Goal: Information Seeking & Learning: Learn about a topic

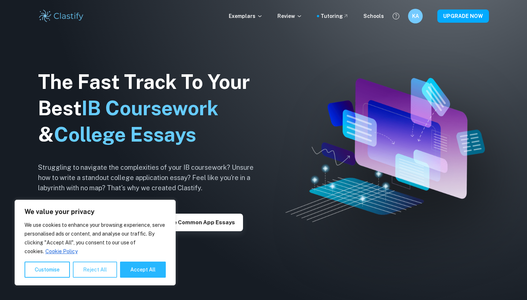
click at [109, 267] on button "Reject All" at bounding box center [95, 270] width 44 height 16
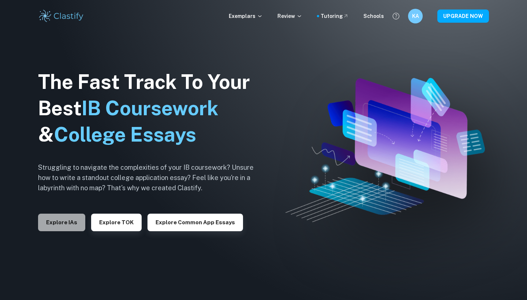
click at [61, 221] on button "Explore IAs" at bounding box center [61, 223] width 47 height 18
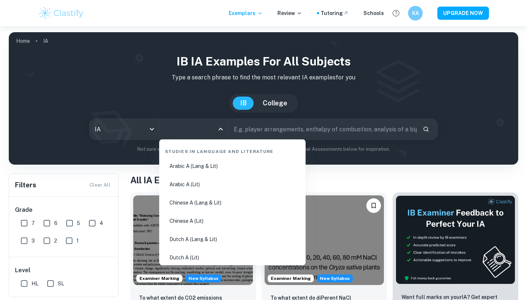
click at [175, 130] on input "All Subjects" at bounding box center [188, 129] width 52 height 14
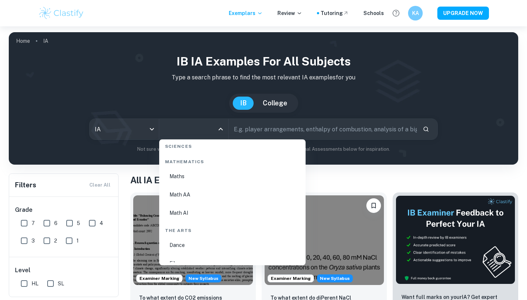
scroll to position [1255, 0]
click at [187, 206] on li "Math AI" at bounding box center [232, 210] width 141 height 17
type input "Math AI"
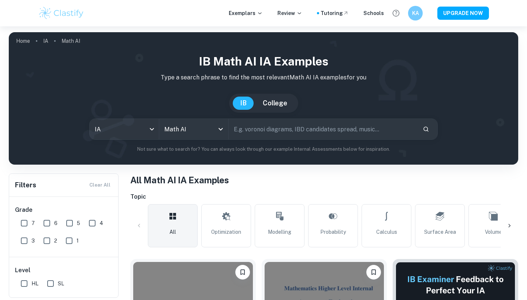
scroll to position [75, 0]
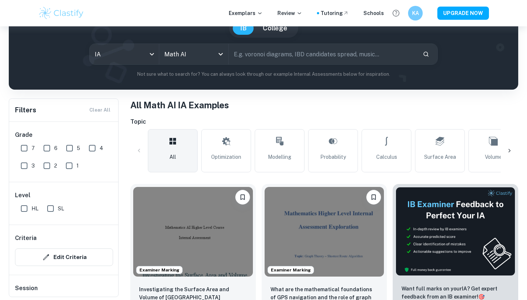
click at [286, 54] on input "text" at bounding box center [323, 54] width 188 height 20
type input "voronoi diagrams"
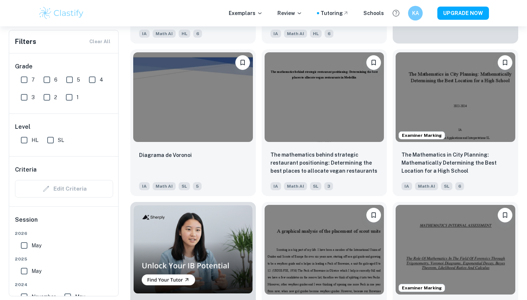
scroll to position [250, 0]
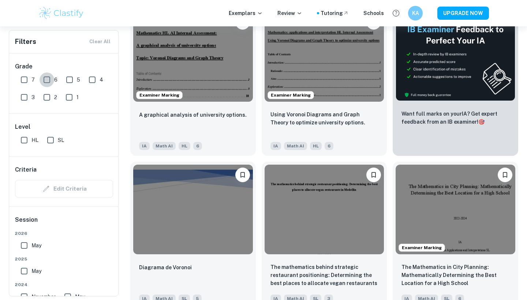
click at [41, 79] on input "6" at bounding box center [47, 79] width 15 height 15
checkbox input "true"
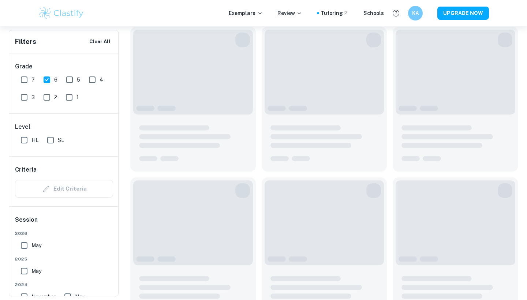
click at [30, 77] on input "7" at bounding box center [24, 79] width 15 height 15
checkbox input "true"
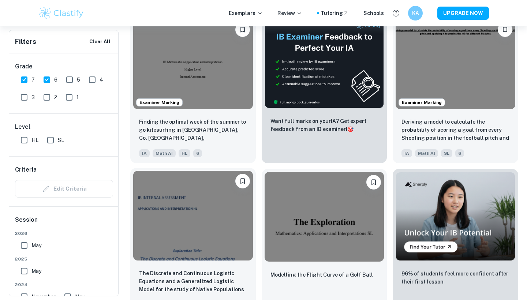
scroll to position [1940, 0]
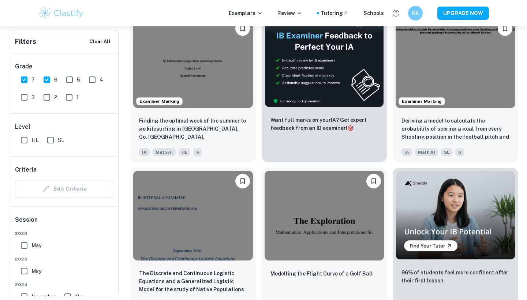
click at [53, 144] on input "SL" at bounding box center [50, 140] width 15 height 15
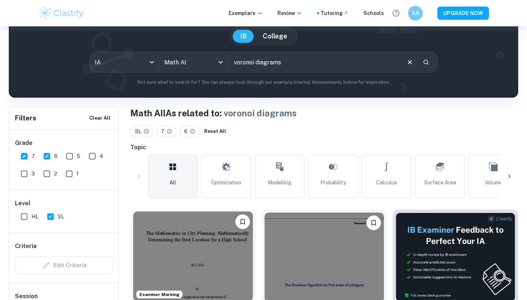
scroll to position [124, 0]
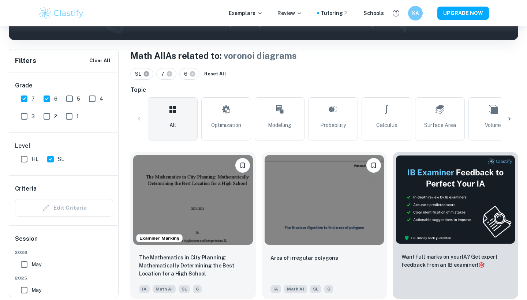
click at [149, 75] on icon at bounding box center [146, 73] width 5 height 5
checkbox input "false"
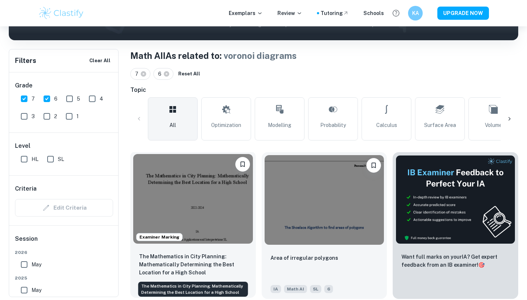
click at [184, 261] on p "The Mathematics in City Planning: Mathematically Determining the Best Location …" at bounding box center [193, 264] width 108 height 24
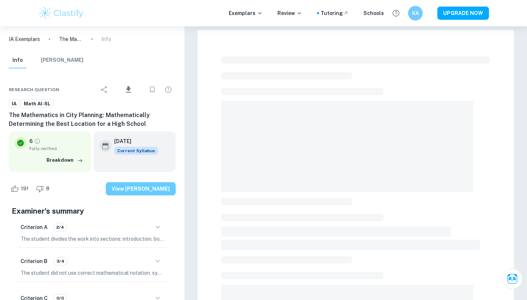
click at [150, 193] on button "View [PERSON_NAME]" at bounding box center [141, 188] width 70 height 13
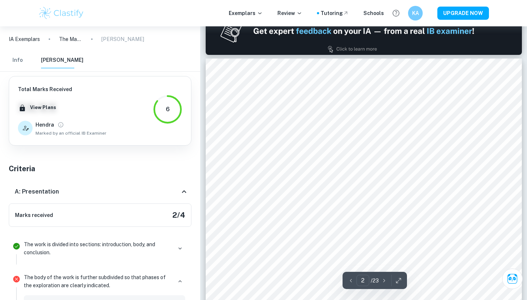
scroll to position [479, 0]
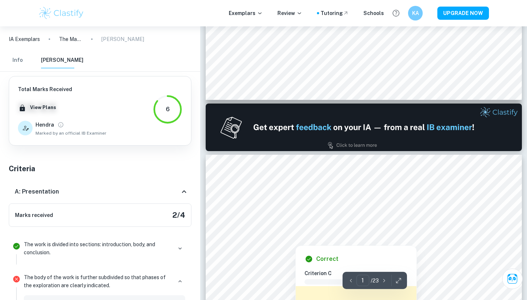
type input "2"
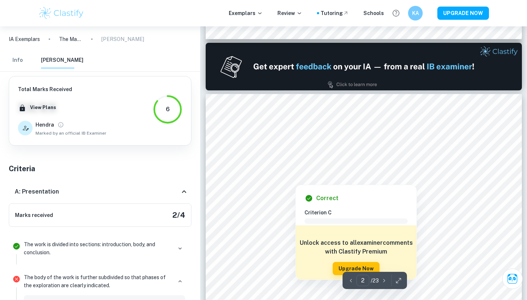
scroll to position [453, 0]
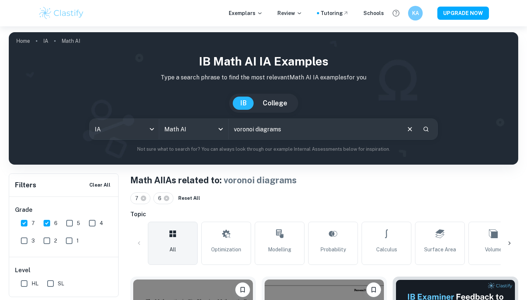
click at [186, 199] on button "Reset All" at bounding box center [189, 198] width 26 height 11
checkbox input "false"
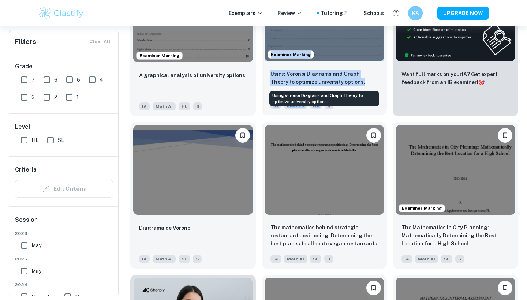
scroll to position [289, 0]
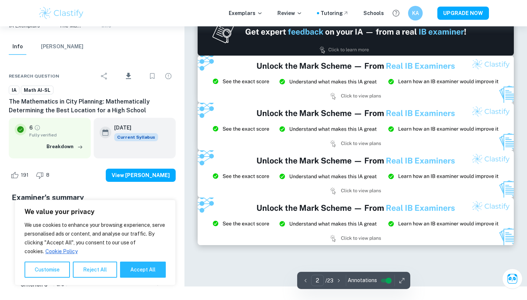
scroll to position [17, 0]
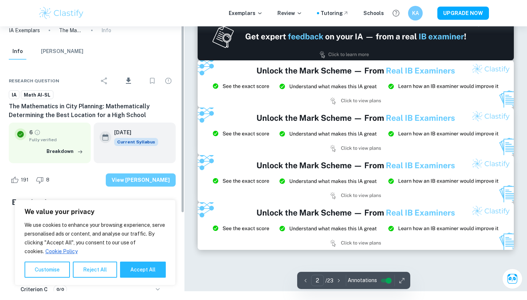
click at [144, 175] on button "View [PERSON_NAME]" at bounding box center [141, 179] width 70 height 13
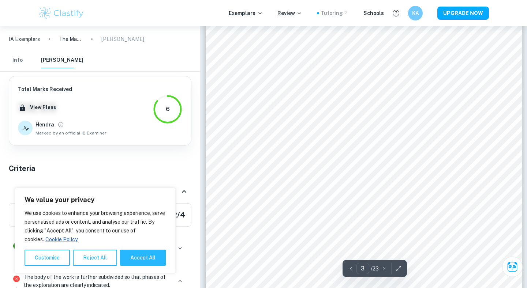
scroll to position [1087, 0]
type input "3"
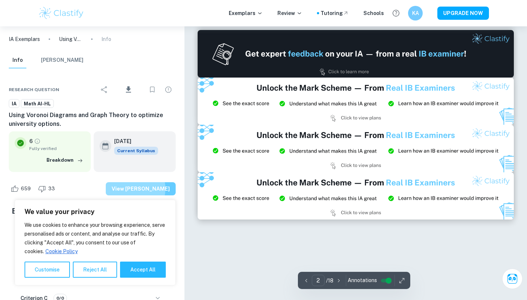
click at [140, 188] on button "View [PERSON_NAME]" at bounding box center [141, 188] width 70 height 13
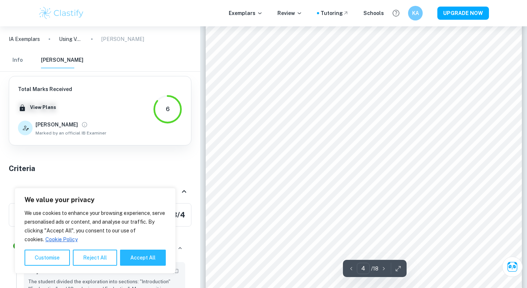
scroll to position [1506, 0]
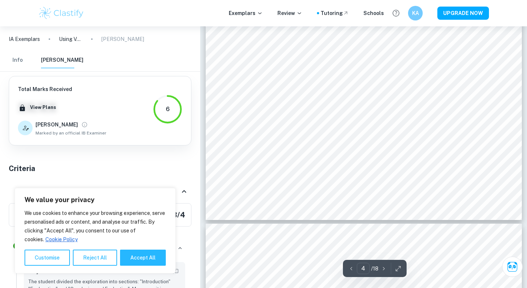
type input "5"
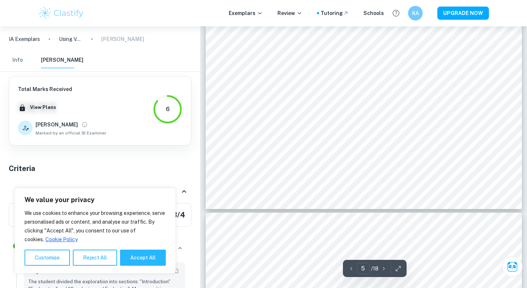
scroll to position [2183, 0]
